Goal: Entertainment & Leisure: Consume media (video, audio)

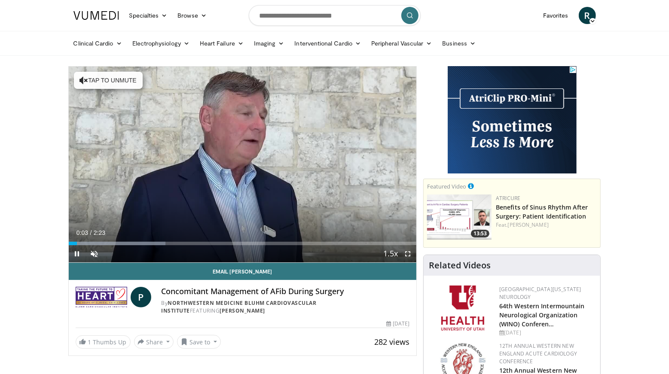
click at [407, 255] on span "Video Player" at bounding box center [407, 253] width 17 height 17
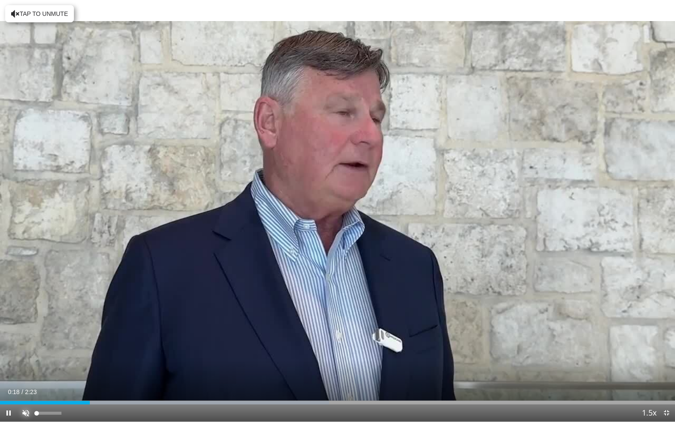
click at [25, 374] on span "Video Player" at bounding box center [25, 412] width 17 height 17
